Goal: Information Seeking & Learning: Learn about a topic

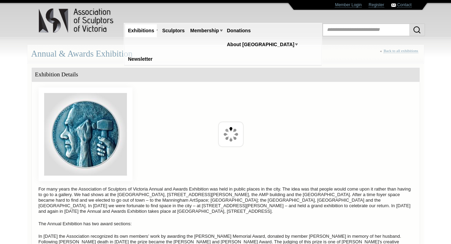
scroll to position [304, 0]
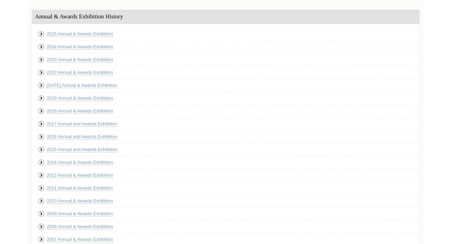
scroll to position [3565, 0]
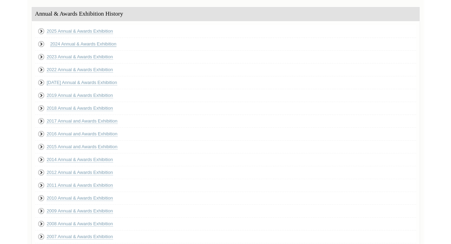
click at [69, 44] on link "2024 Annual & Awards Exhibition" at bounding box center [83, 44] width 66 height 6
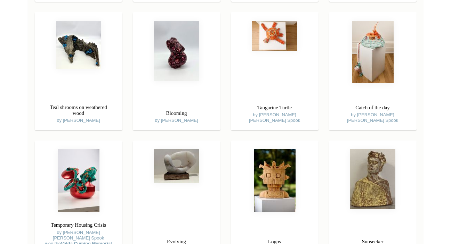
scroll to position [2977, 0]
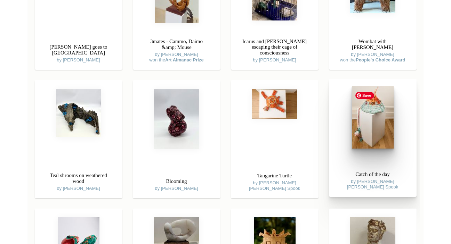
click at [371, 115] on img at bounding box center [373, 117] width 42 height 63
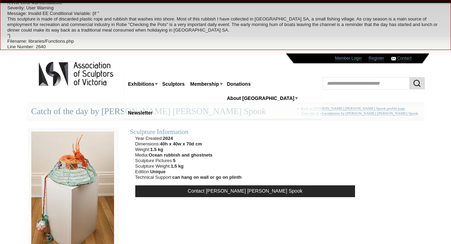
click at [373, 120] on div "Catch of the day by [PERSON_NAME] [PERSON_NAME] Spook « Back to [PERSON_NAME] […" at bounding box center [225, 112] width 396 height 18
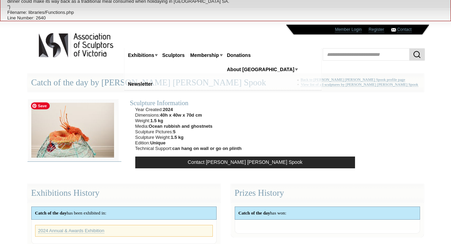
scroll to position [16, 0]
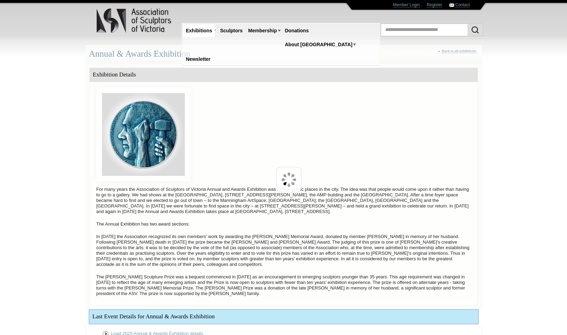
scroll to position [304, 0]
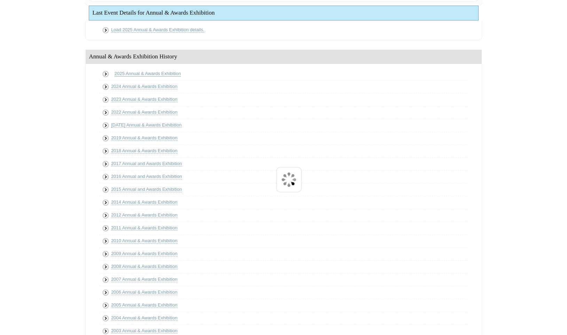
click at [152, 71] on link "2025 Annual & Awards Exhibition" at bounding box center [147, 74] width 66 height 6
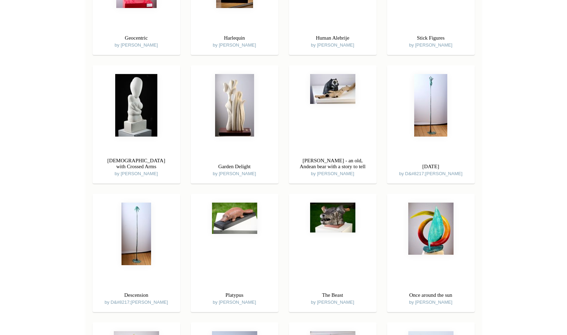
scroll to position [2400, 0]
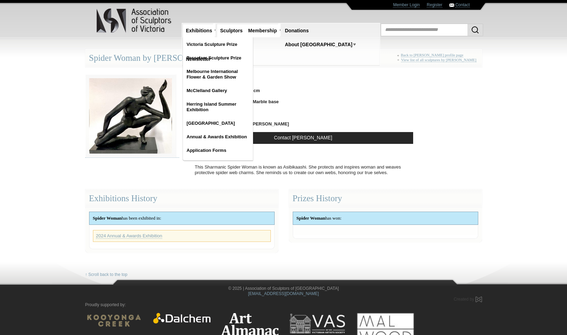
click at [198, 31] on link "Exhibitions" at bounding box center [199, 30] width 32 height 13
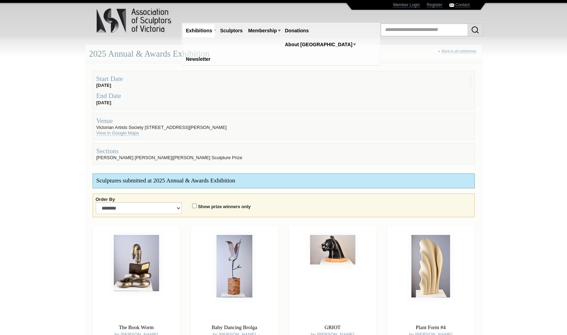
scroll to position [2400, 0]
